Goal: Check status: Check status

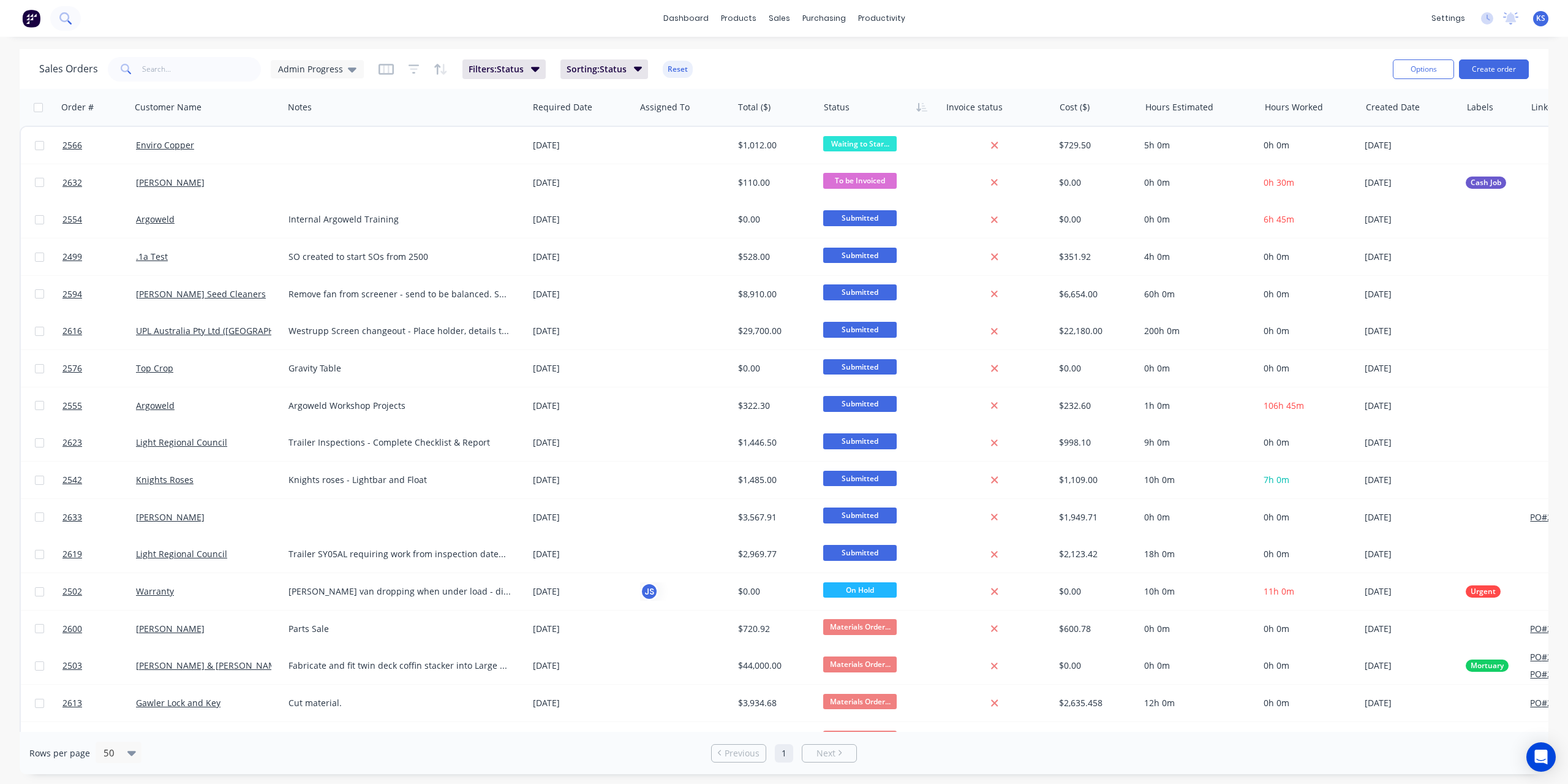
click at [65, 22] on icon at bounding box center [65, 18] width 12 height 12
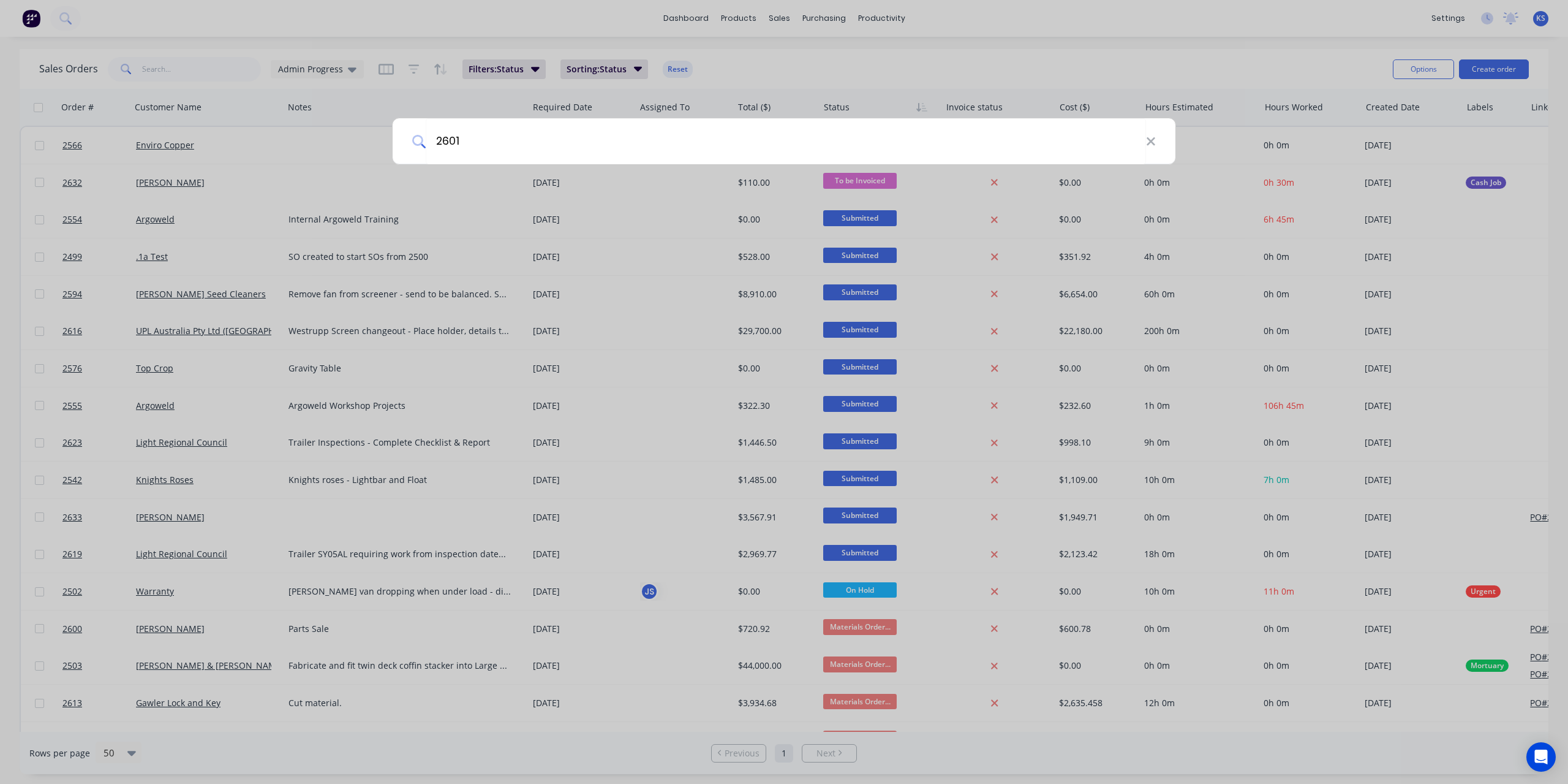
type input "2601"
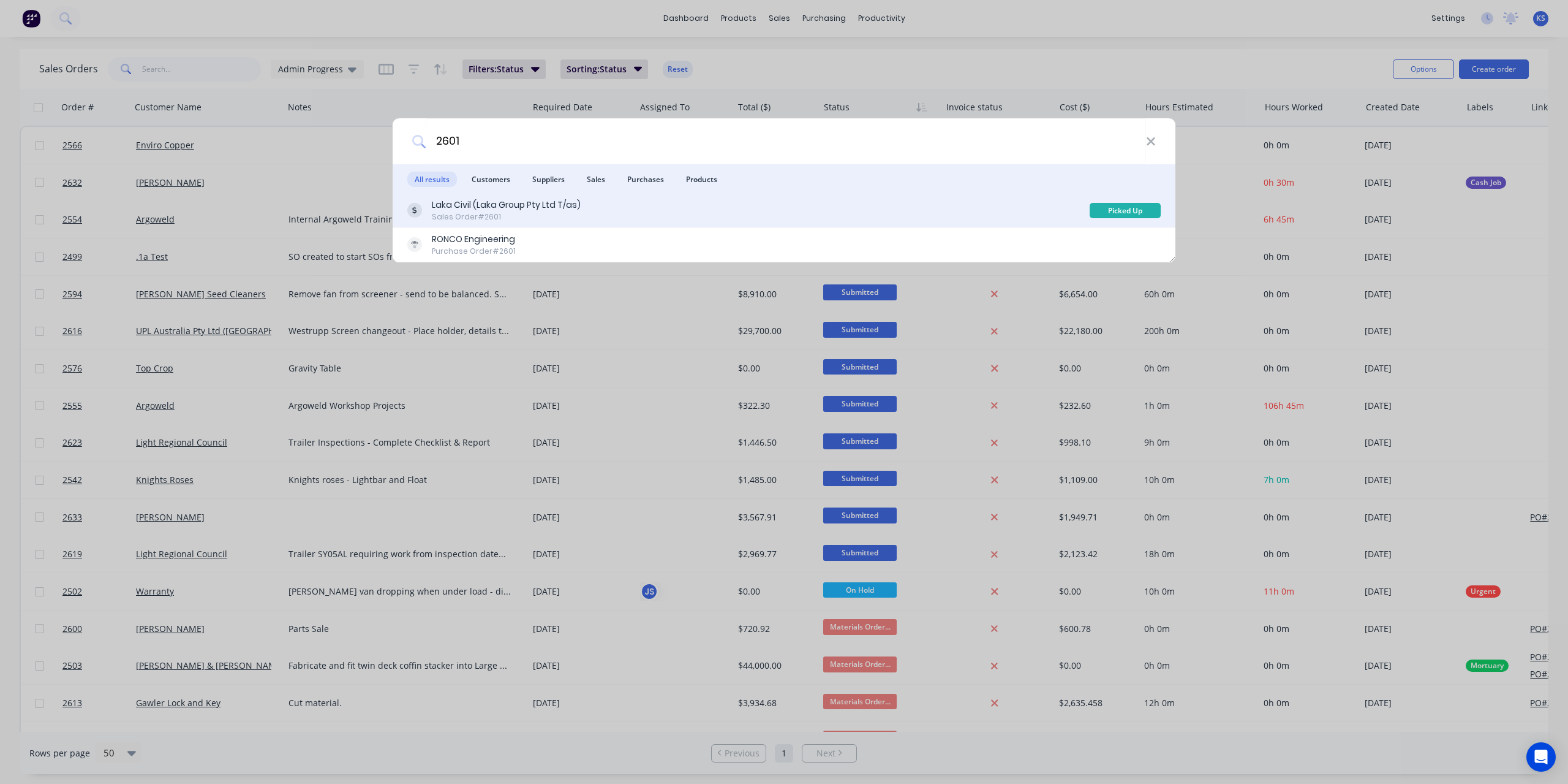
click at [463, 209] on div "Laka Civil (Laka Group Pty Ltd T/as)" at bounding box center [506, 205] width 149 height 13
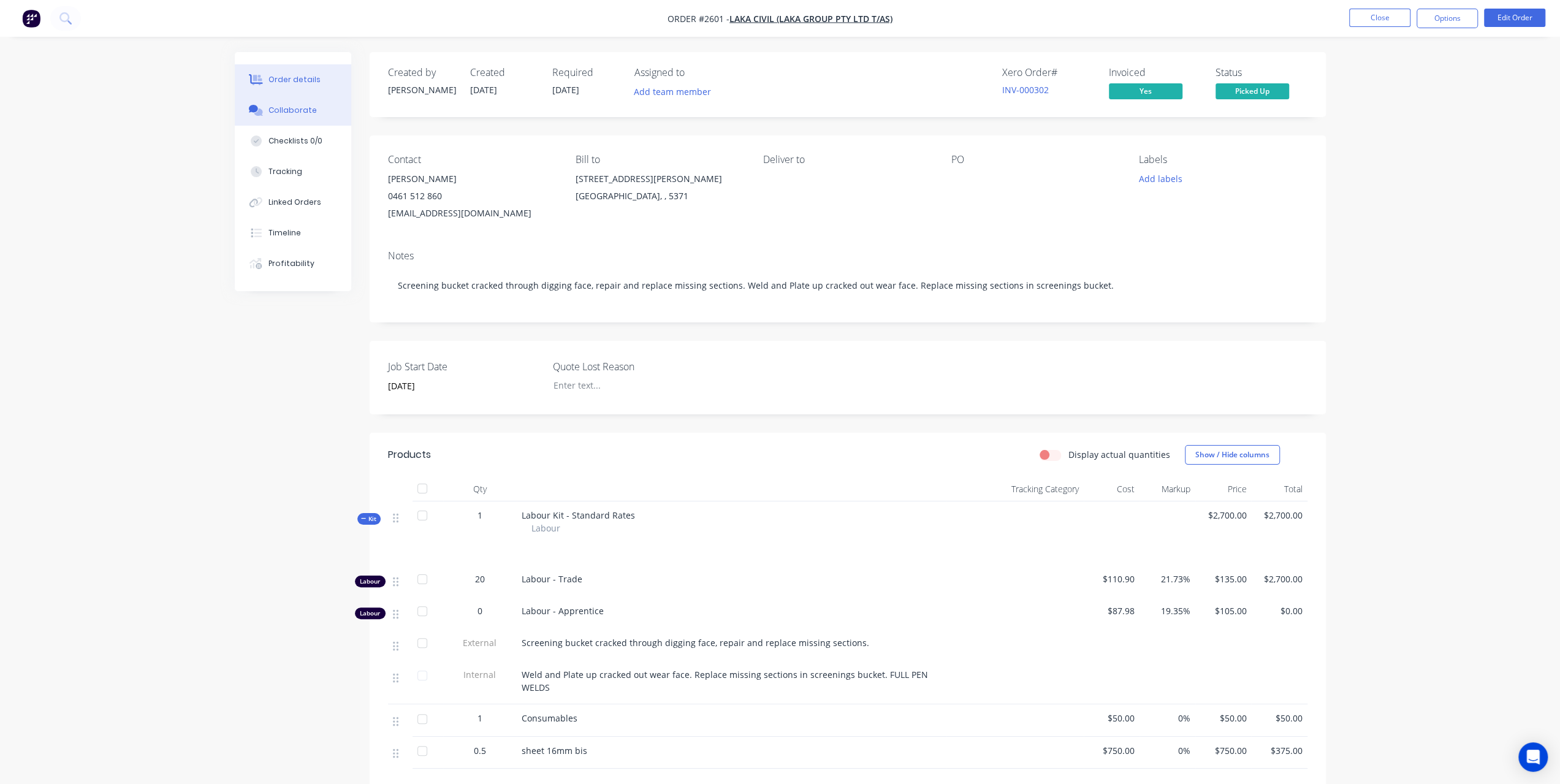
click at [291, 113] on div "Collaborate" at bounding box center [293, 110] width 49 height 11
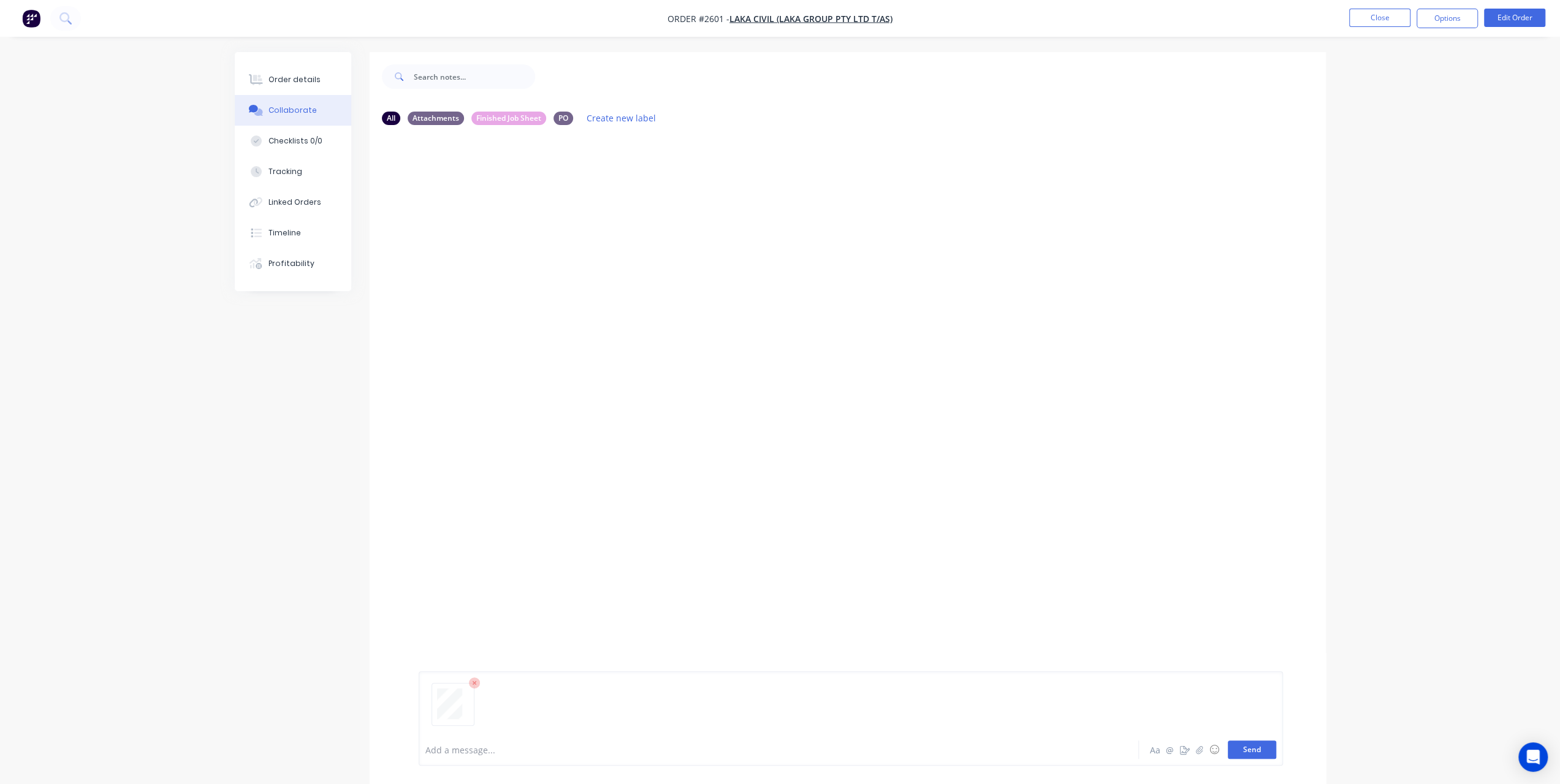
click at [1253, 750] on button "Send" at bounding box center [1252, 749] width 49 height 18
click at [73, 22] on button at bounding box center [66, 18] width 30 height 25
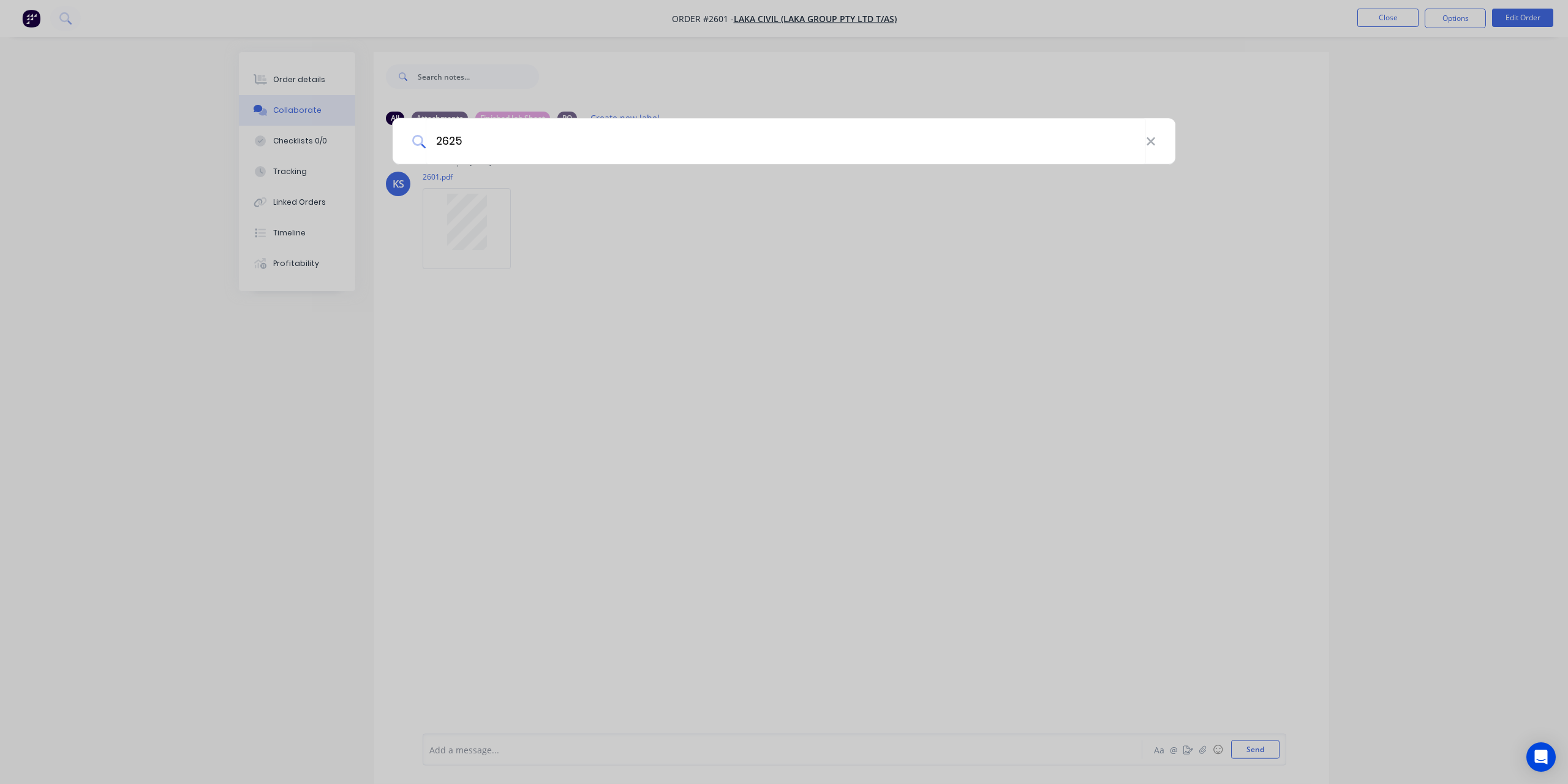
type input "2625"
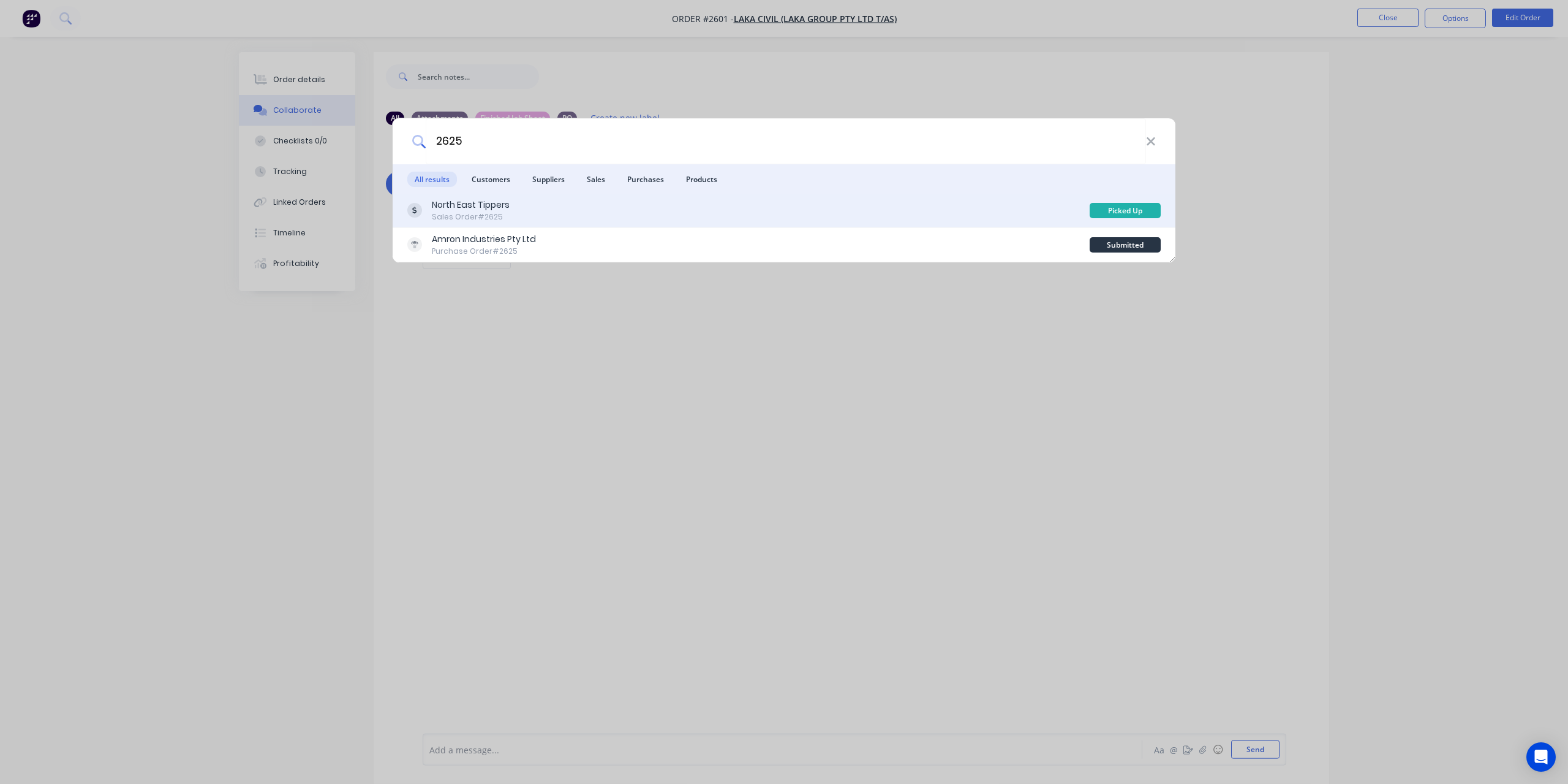
click at [474, 213] on div "Sales Order #2625" at bounding box center [470, 217] width 77 height 11
